Goal: Navigation & Orientation: Find specific page/section

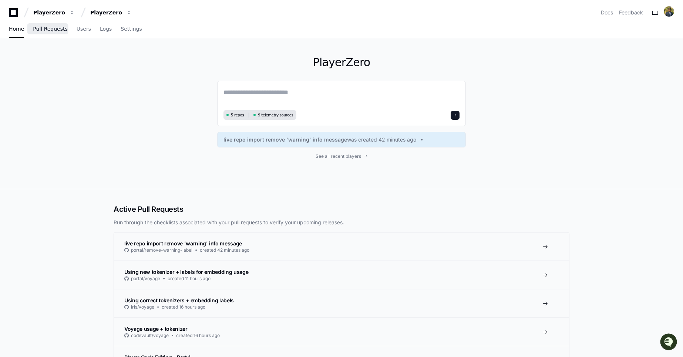
click at [52, 34] on link "Pull Requests" at bounding box center [50, 29] width 34 height 17
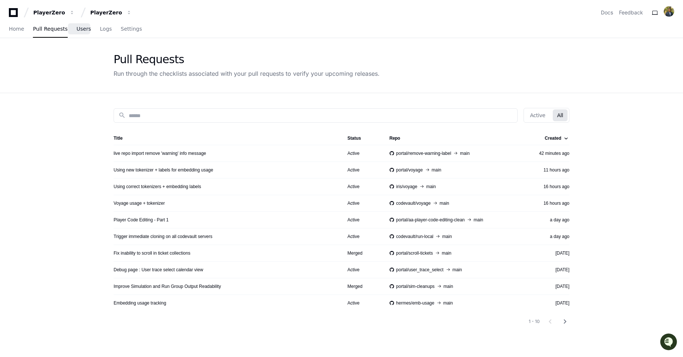
click at [79, 31] on span "Users" at bounding box center [84, 29] width 14 height 4
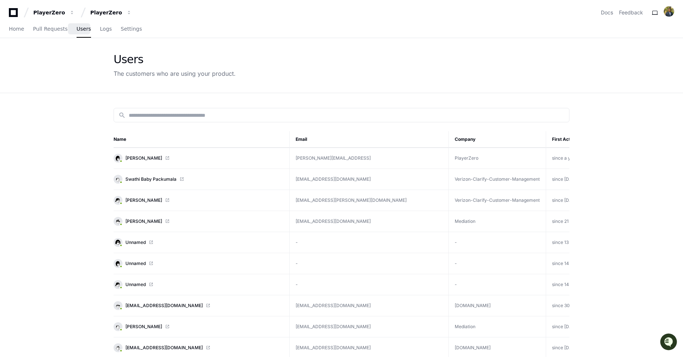
click at [90, 31] on div "Home Pull Requests Users Logs Settings" at bounding box center [75, 29] width 133 height 17
click at [100, 30] on span "Logs" at bounding box center [106, 29] width 12 height 4
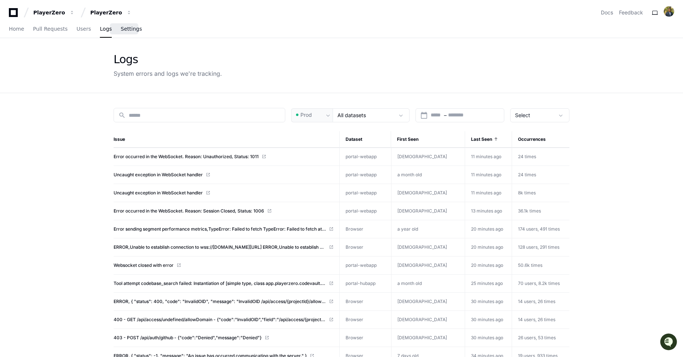
click at [129, 28] on span "Settings" at bounding box center [131, 29] width 21 height 4
